Goal: Information Seeking & Learning: Learn about a topic

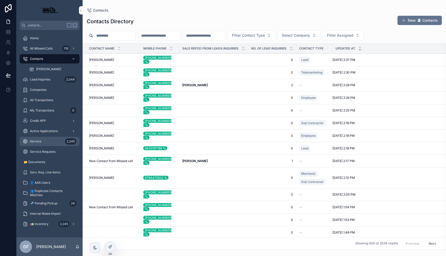
click at [32, 141] on span "Service" at bounding box center [35, 141] width 11 height 4
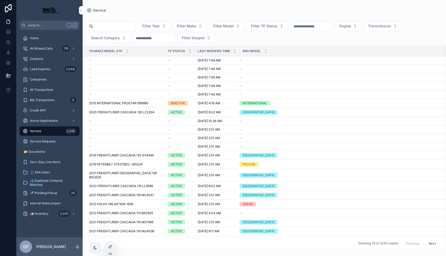
click at [114, 24] on input "scrollable content" at bounding box center [114, 26] width 42 height 7
paste input "******"
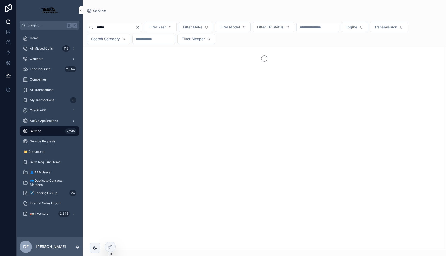
type input "******"
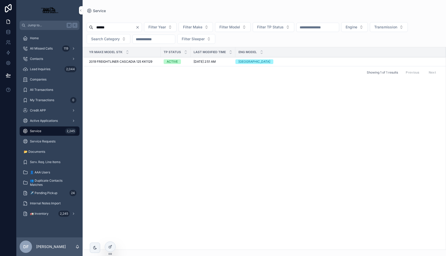
click at [97, 63] on span "2019 FREIGHTLINER CASCADIA 125 KK1129" at bounding box center [120, 62] width 63 height 4
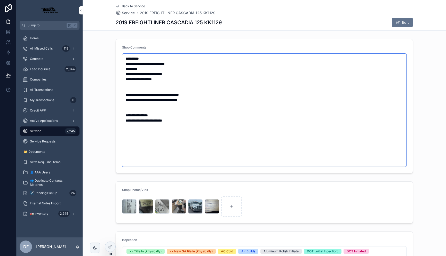
click at [216, 119] on textarea "**********" at bounding box center [264, 110] width 284 height 113
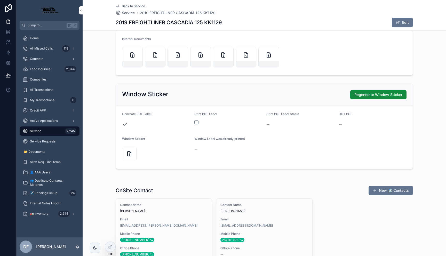
scroll to position [523, 0]
click at [136, 54] on div "scrollable content" at bounding box center [132, 56] width 21 height 21
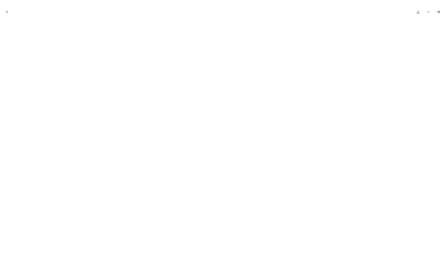
click at [439, 11] on icon "Next file" at bounding box center [438, 11] width 1 height 1
click at [441, 11] on icon "Next file" at bounding box center [438, 11] width 5 height 5
click at [8, 13] on icon "Close modal" at bounding box center [7, 12] width 4 height 4
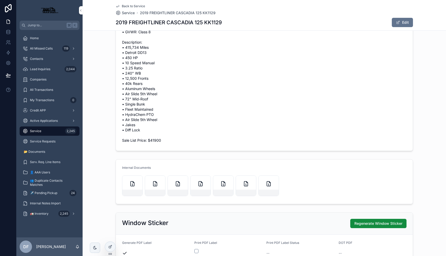
scroll to position [396, 0]
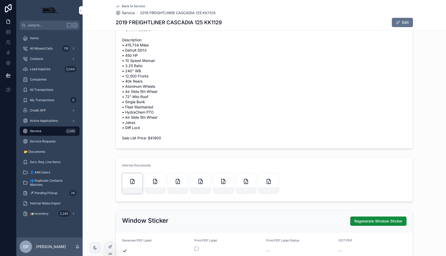
click at [128, 182] on div "scrollable content" at bounding box center [132, 183] width 21 height 21
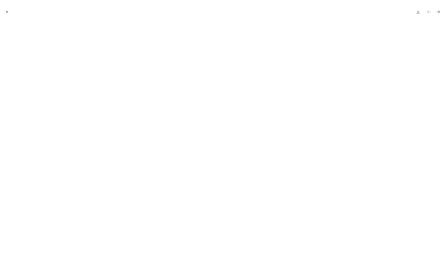
click at [5, 11] on icon "Close modal" at bounding box center [7, 12] width 4 height 4
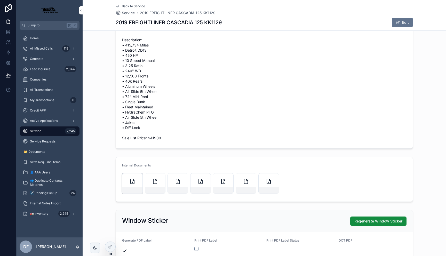
click at [130, 176] on div "scrollable content" at bounding box center [132, 183] width 21 height 21
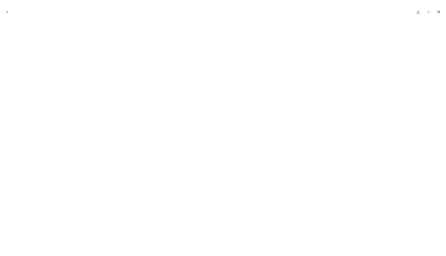
click at [440, 12] on icon "Next file" at bounding box center [438, 11] width 1 height 1
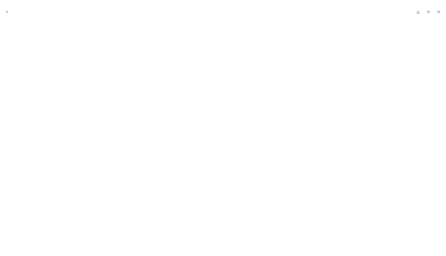
click at [428, 8] on div at bounding box center [223, 11] width 438 height 15
click at [428, 9] on button "Previous file" at bounding box center [428, 11] width 7 height 7
click at [5, 11] on button "Close modal" at bounding box center [7, 12] width 6 height 6
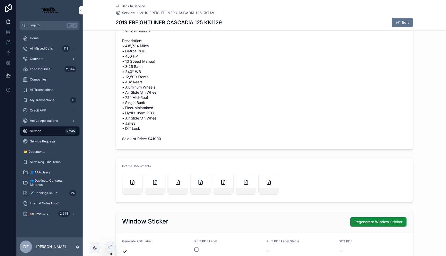
scroll to position [401, 0]
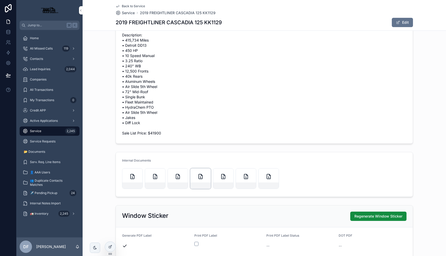
click at [199, 177] on icon "scrollable content" at bounding box center [200, 176] width 6 height 6
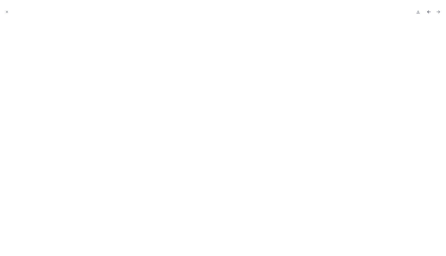
click at [427, 11] on icon "Previous file" at bounding box center [428, 11] width 5 height 5
click at [7, 12] on icon "Close modal" at bounding box center [7, 12] width 4 height 4
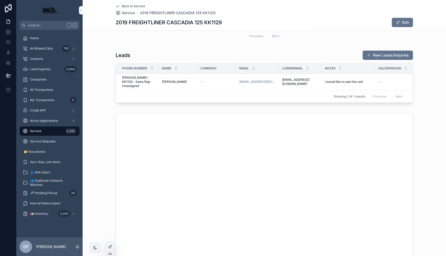
scroll to position [850, 0]
type textarea "**********"
